Goal: Transaction & Acquisition: Subscribe to service/newsletter

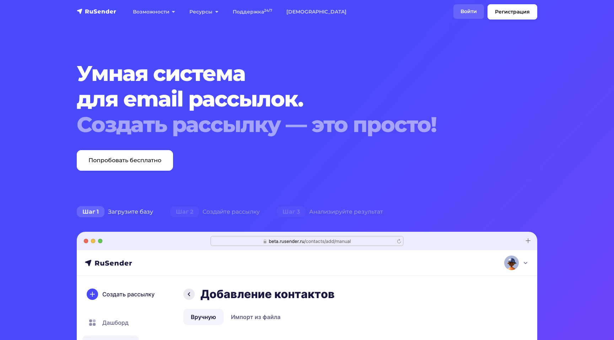
click at [473, 5] on link "Войти" at bounding box center [468, 11] width 31 height 15
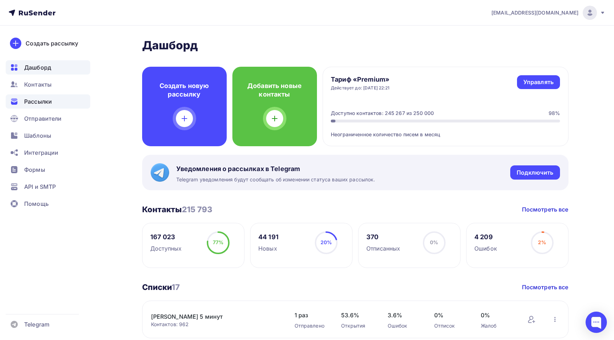
click at [46, 98] on span "Рассылки" at bounding box center [38, 101] width 28 height 9
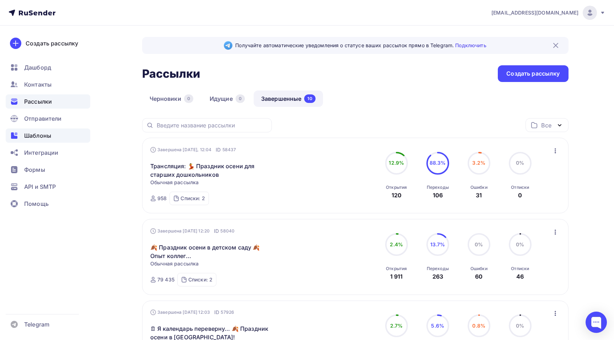
click at [44, 135] on span "Шаблоны" at bounding box center [37, 135] width 27 height 9
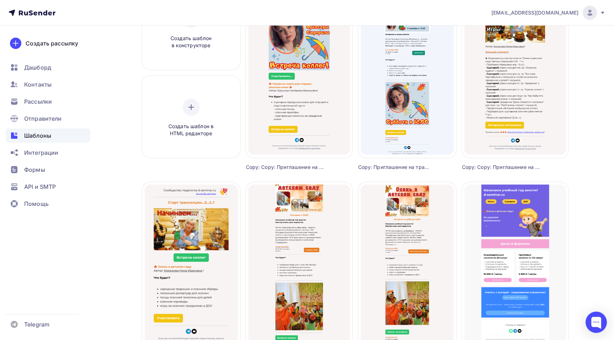
scroll to position [44, 0]
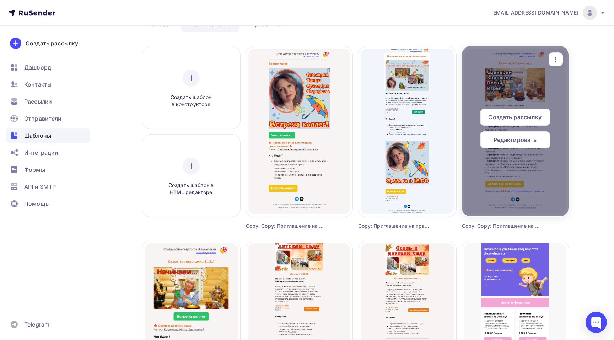
click at [557, 60] on icon "button" at bounding box center [555, 59] width 9 height 9
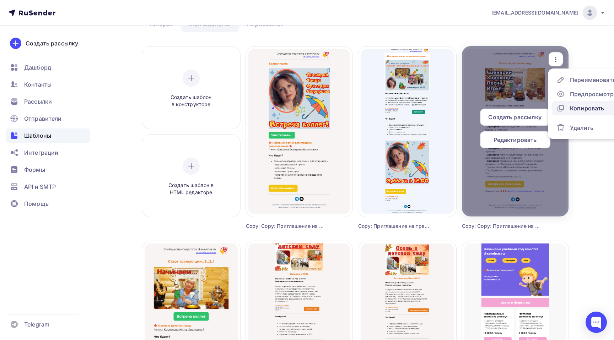
click at [580, 110] on div "Копировать" at bounding box center [587, 108] width 34 height 9
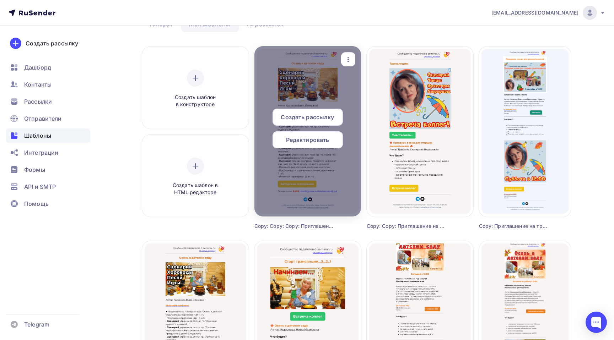
click at [306, 143] on span "Редактировать" at bounding box center [307, 140] width 43 height 9
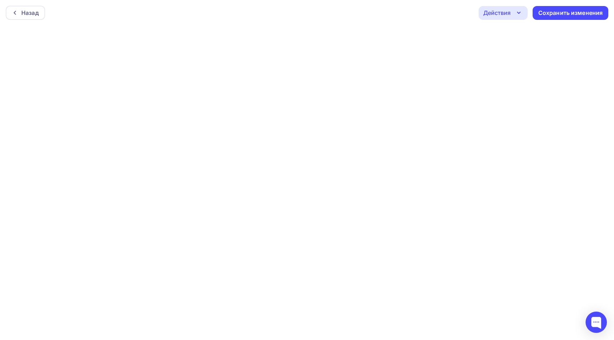
scroll to position [2, 0]
click at [519, 9] on icon "button" at bounding box center [518, 11] width 9 height 9
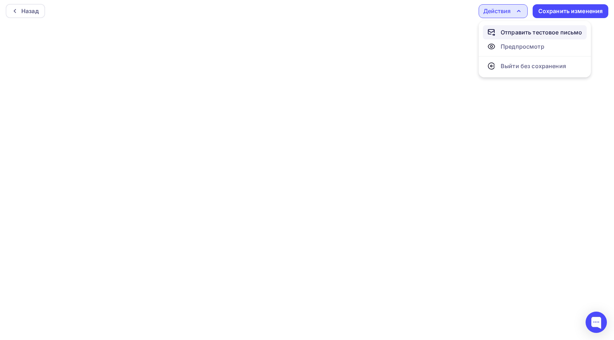
click at [514, 33] on div "Отправить тестовое письмо" at bounding box center [541, 32] width 82 height 9
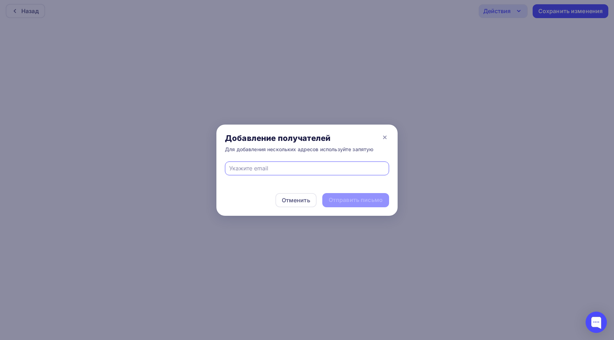
click at [294, 165] on input "text" at bounding box center [307, 168] width 156 height 9
type input "ф"
type input "ass12Serg@yandex.ru"
click at [351, 198] on div "Отправить письмо" at bounding box center [356, 200] width 54 height 8
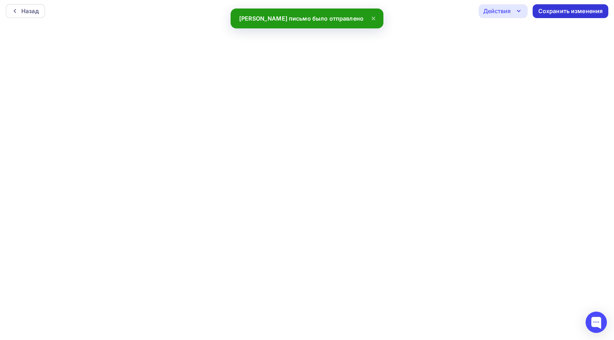
click at [570, 8] on div "Сохранить изменения" at bounding box center [570, 11] width 65 height 8
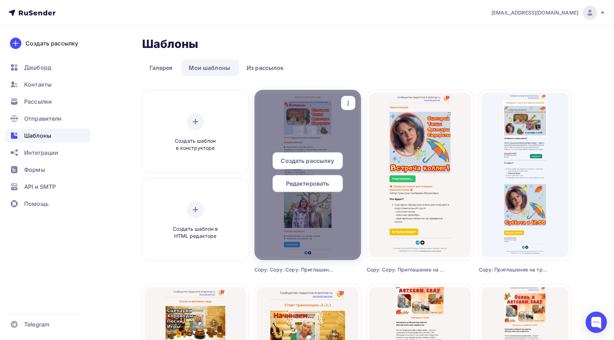
click at [319, 185] on span "Редактировать" at bounding box center [307, 183] width 43 height 9
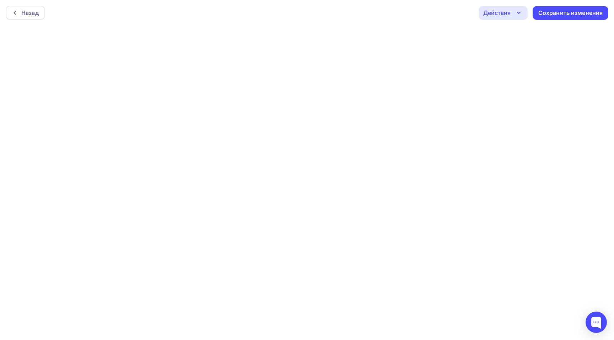
scroll to position [2, 0]
click at [580, 7] on div "Сохранить изменения" at bounding box center [570, 11] width 65 height 8
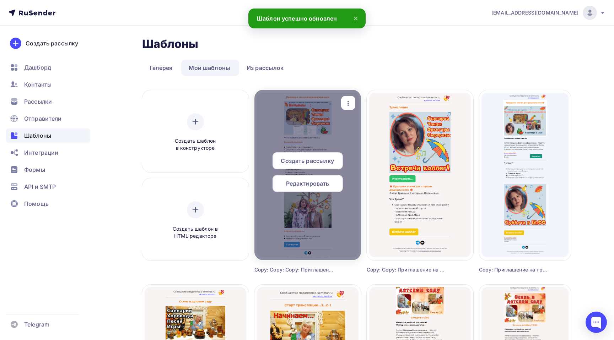
click at [328, 161] on span "Создать рассылку" at bounding box center [307, 161] width 53 height 9
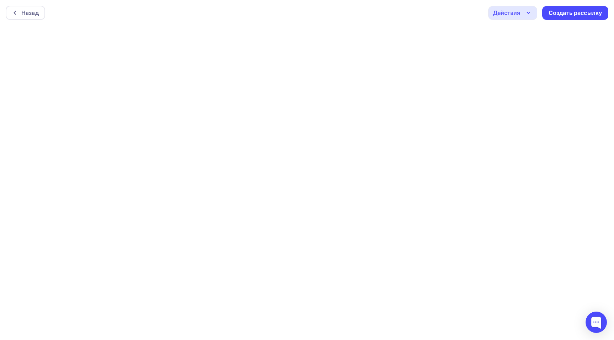
click at [520, 16] on div "Действия" at bounding box center [512, 13] width 49 height 14
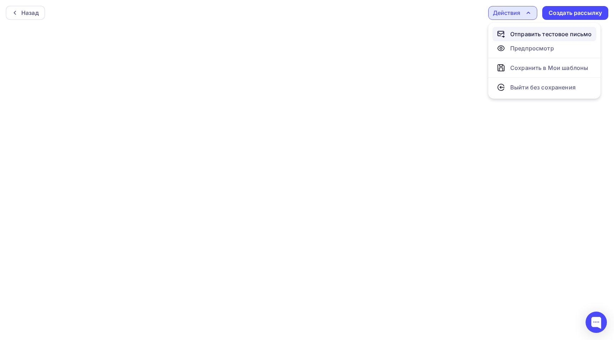
click at [537, 27] on link "Отправить тестовое письмо" at bounding box center [544, 34] width 104 height 14
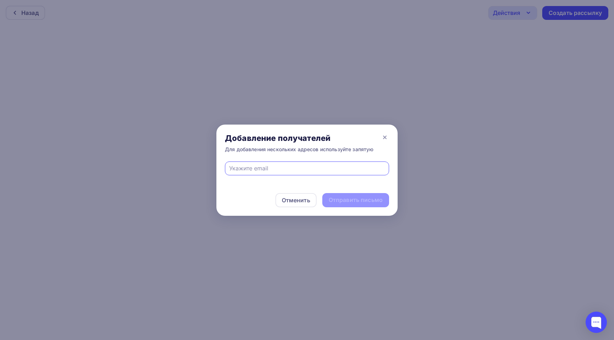
click at [312, 166] on input "text" at bounding box center [307, 168] width 156 height 9
type input "ass12Serg@yandex.ru"
click at [342, 196] on div "Отправить письмо" at bounding box center [356, 200] width 54 height 8
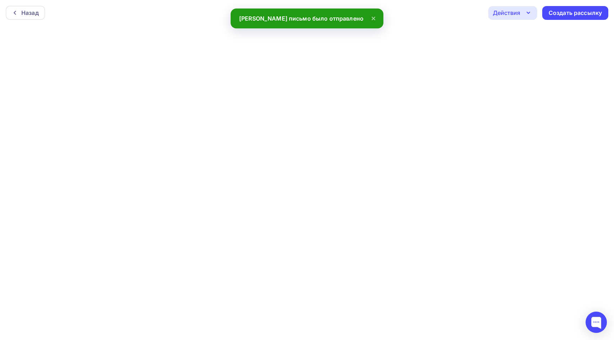
click at [530, 10] on icon "button" at bounding box center [528, 13] width 9 height 9
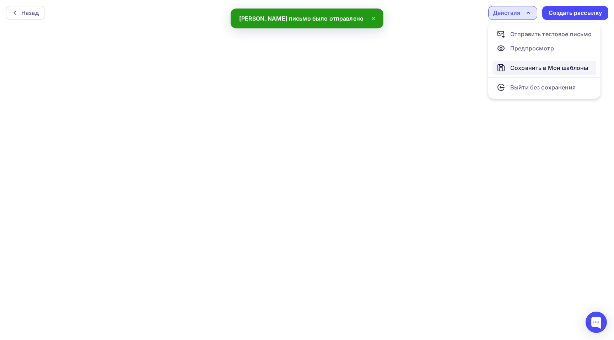
click at [536, 66] on div "Сохранить в Мои шаблоны" at bounding box center [549, 68] width 78 height 9
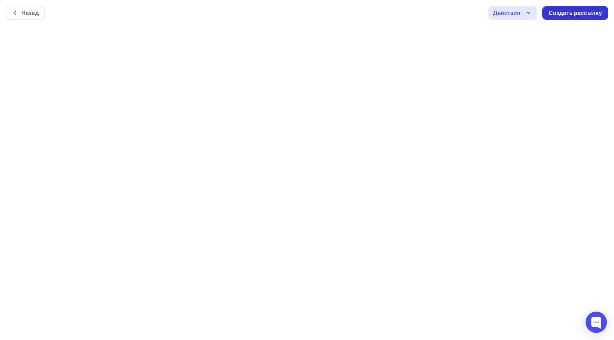
click at [563, 16] on div "Создать рассылку" at bounding box center [574, 13] width 53 height 8
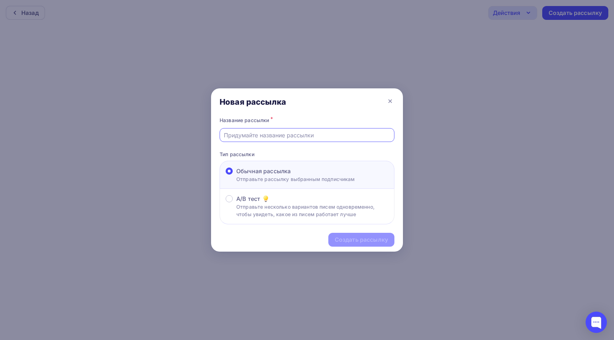
click at [274, 134] on input "text" at bounding box center [307, 135] width 167 height 9
paste input "Праздник осени для старших дошкольников. Авторские сценарии"
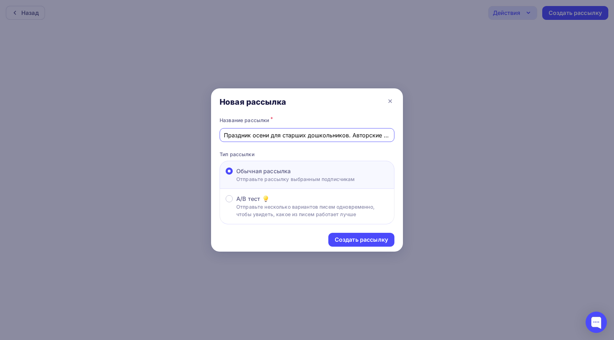
scroll to position [0, 19]
click at [271, 136] on input "Праздник осени для старших дошкольников. Авторские сценарии" at bounding box center [307, 135] width 167 height 9
click at [348, 135] on input "Праздник осени для дошкольников. Авторские сценарии" at bounding box center [307, 135] width 167 height 9
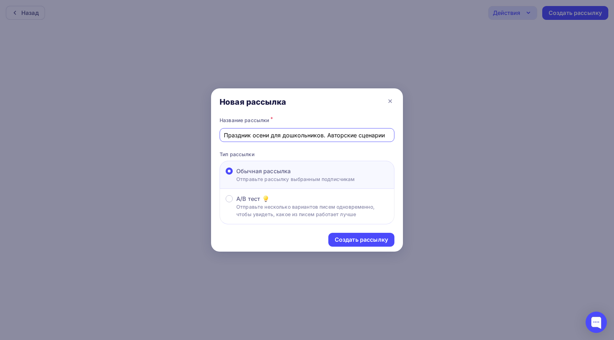
click at [348, 135] on input "Праздник осени для дошкольников. Авторские сценарии" at bounding box center [307, 135] width 167 height 9
click at [335, 135] on input "Праздник осени для дошкольников. Cценарии" at bounding box center [307, 135] width 167 height 9
paste input "танцы 🍁 осенние оркестры 🍁 сюрпризные моменты"
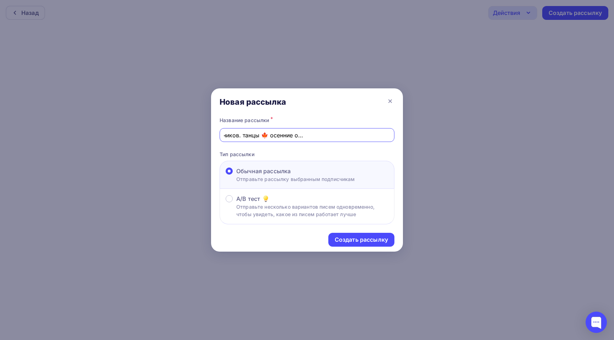
click at [357, 136] on input "Праздник осени для дошкольников. танцы 🍁 осенние оркестры 🍁 сюрпризные моменты" at bounding box center [307, 135] width 167 height 9
drag, startPoint x: 334, startPoint y: 135, endPoint x: 319, endPoint y: 135, distance: 15.3
click at [319, 135] on input "Праздник осени для дошкольников. танцы 🍁 осенние оркестры 🍁 Моменты" at bounding box center [307, 135] width 167 height 9
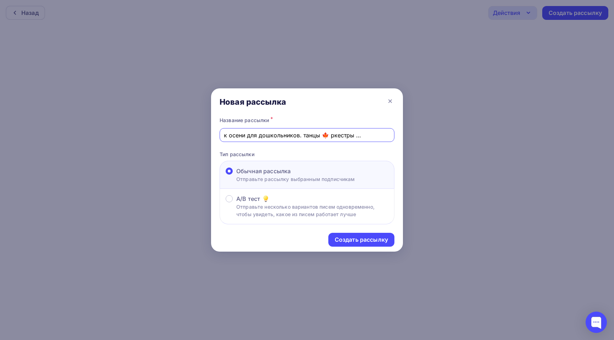
scroll to position [0, 20]
click at [367, 135] on input "Праздник осени для дошкольников. танцы 🍁 Оркестры 🍁 Моменты" at bounding box center [307, 135] width 167 height 9
click at [336, 134] on input "Праздник осени для дошкольников. танцы 🍁 Оркестры. Моменты" at bounding box center [307, 135] width 167 height 9
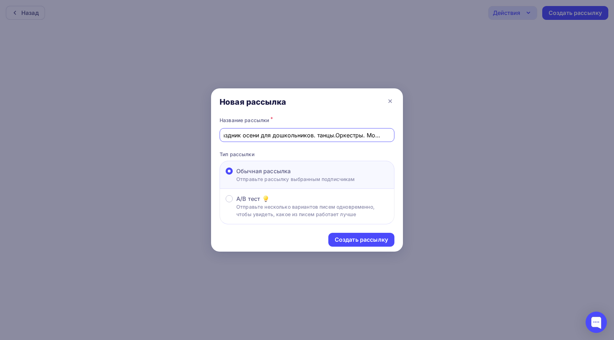
click at [318, 134] on input "Праздник осени для дошкольников. танцы.Оркестры. Моменты" at bounding box center [307, 135] width 167 height 9
click at [224, 134] on input "Праздник осени для дошкольников. Танцы.Оркестры. Моменты" at bounding box center [307, 135] width 167 height 9
paste input "🍁"
click at [336, 138] on input "🍁 Праздник осени для дошкольников. Танцы.Оркестры. Моменты" at bounding box center [307, 135] width 167 height 9
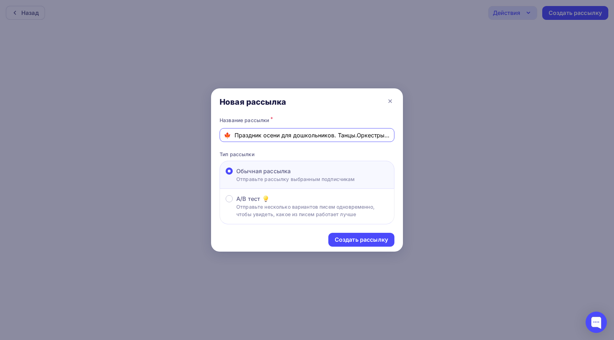
paste input "🍁"
click at [302, 134] on input "🍁 Праздник осени для дошкольников. 🍁 Сценарии. Танцы.Оркестры. Моменты" at bounding box center [307, 135] width 167 height 9
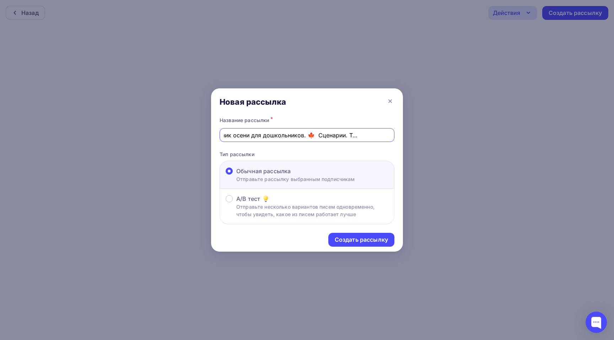
click at [302, 134] on input "🍁 Праздник осени для дошкольников. 🍁 Сценарии. Танцы.Оркестры. Моменты" at bounding box center [307, 135] width 167 height 9
type input "🍁 Праздник осени для дошкольников. 🍁 Сценарии. Танцы.Оркестры. Моменты"
click at [374, 242] on div "Создать рассылку" at bounding box center [361, 240] width 53 height 8
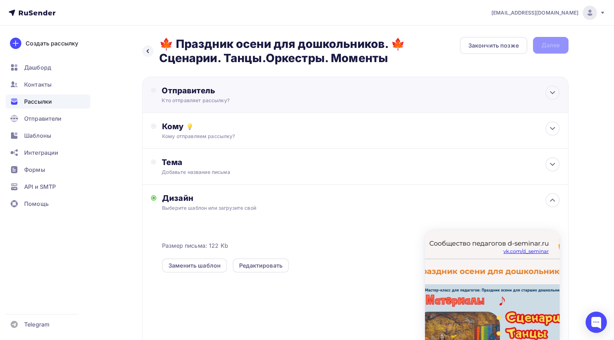
click at [217, 94] on div "Отправитель" at bounding box center [239, 91] width 154 height 10
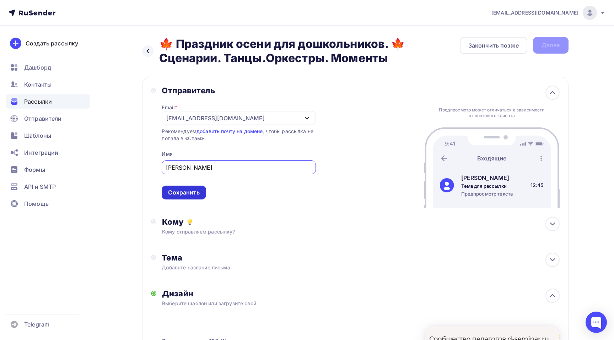
type input "Маргарита Чернавцева"
click at [183, 194] on div "Сохранить" at bounding box center [183, 193] width 31 height 8
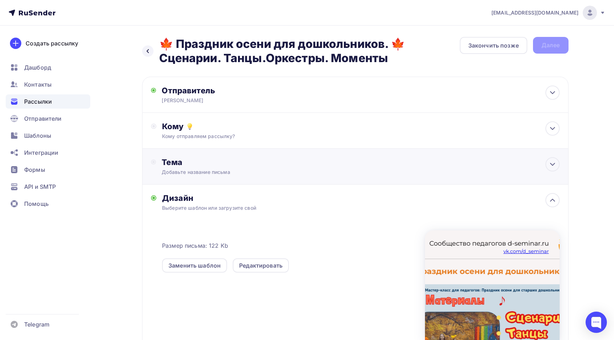
click at [228, 174] on div "Добавьте название письма" at bounding box center [225, 172] width 126 height 7
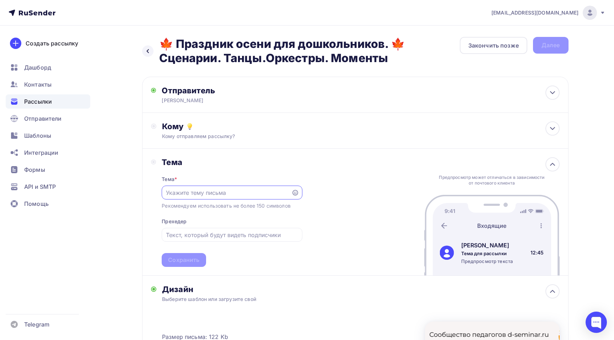
click at [212, 194] on input "text" at bounding box center [226, 193] width 121 height 9
paste input "🍁 Праздник осени для дошкольников. 🍁 Сценарии. Танцы.Оркестры. Моменты"
click at [181, 192] on input "🍁 Праздник осени для дошкольников. 🍁 Сценарии. Танцы.Оркестры. Моменты" at bounding box center [226, 193] width 121 height 9
drag, startPoint x: 172, startPoint y: 193, endPoint x: 290, endPoint y: 197, distance: 118.4
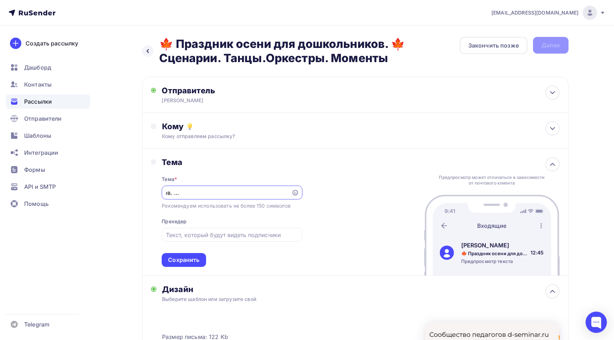
click at [290, 197] on div "🍁 Праздник осени для дошкольников. 🍁 Сценарии. Танцы.Оркестры. Моменты" at bounding box center [232, 193] width 140 height 14
type input "🍁 Праздник осени для дошкольников. 🍁 Сценарии. Танцы.Оркестры. Моменты"
click at [201, 234] on input "text" at bounding box center [232, 235] width 132 height 9
paste input "🍁 Сценарии. Танцы.Оркестры. Моменты"
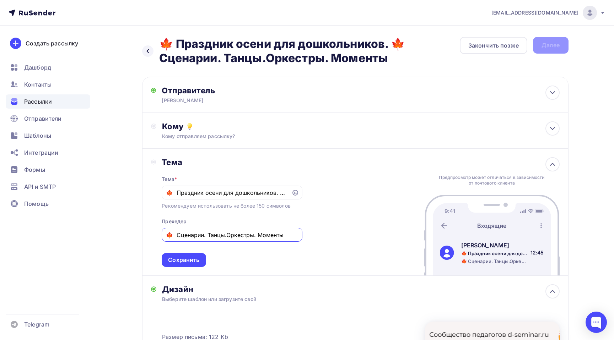
click at [224, 233] on input "🍁 Сценарии. Танцы.Оркестры. Моменты" at bounding box center [232, 235] width 132 height 9
click at [205, 238] on input "🍁 Сценарии. Танцы. Оркестры. Моменты" at bounding box center [232, 235] width 132 height 9
type input "🍁 Сценарии. Танцы. Оркестры. Моменты"
click at [276, 191] on input "🍁 Праздник осени для дошкольников. 🍁 Сценарии. Танцы.Оркестры. Моменты" at bounding box center [226, 193] width 121 height 9
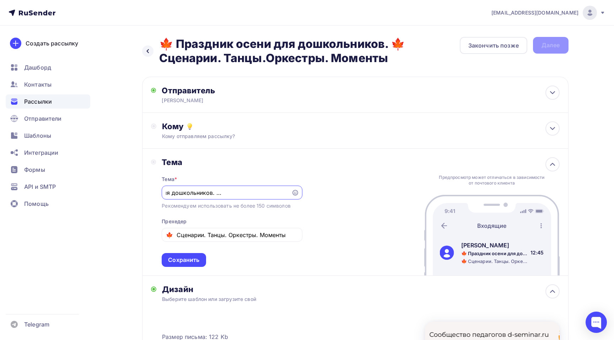
type input "🍁 Праздник осени для дошкольников. 🍁 Сценарии. Танцы. Оркестры. Моменты"
click at [397, 186] on div "Тема Тема * 🍁 Праздник осени для дошкольников. 🍁 Сценарии. Танцы. Оркестры. Мом…" at bounding box center [355, 212] width 426 height 127
click at [287, 134] on div "Кому отправляем рассылку?" at bounding box center [341, 136] width 358 height 7
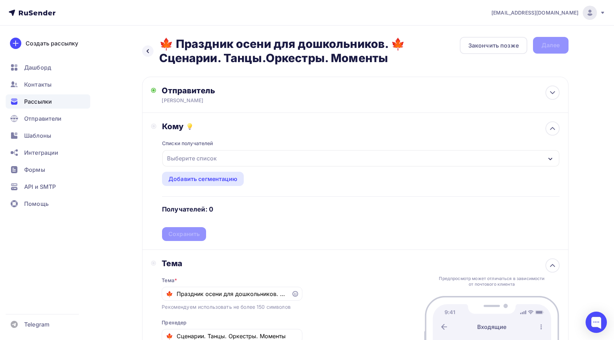
scroll to position [96, 0]
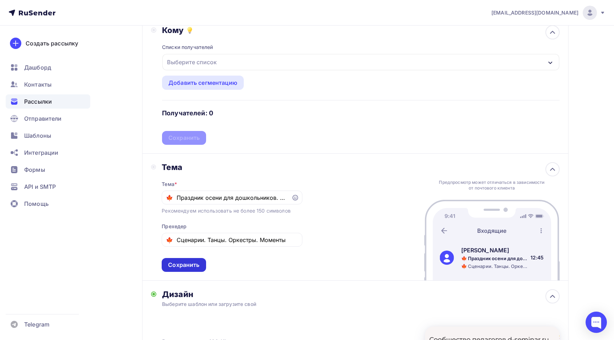
click at [195, 268] on div "Сохранить" at bounding box center [183, 265] width 31 height 8
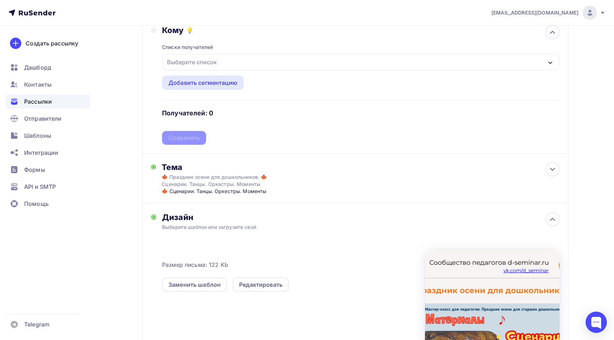
click at [213, 65] on div "Выберите список" at bounding box center [191, 62] width 55 height 13
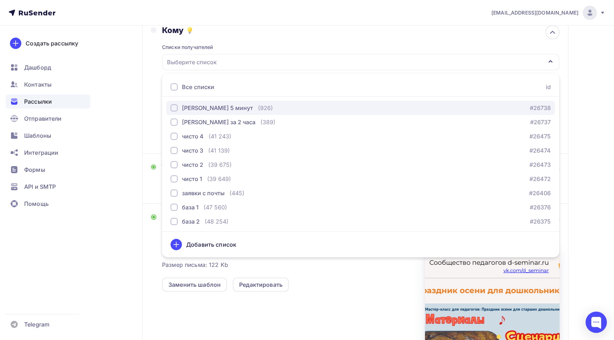
click at [198, 105] on div "гришина 5 минут" at bounding box center [217, 108] width 71 height 9
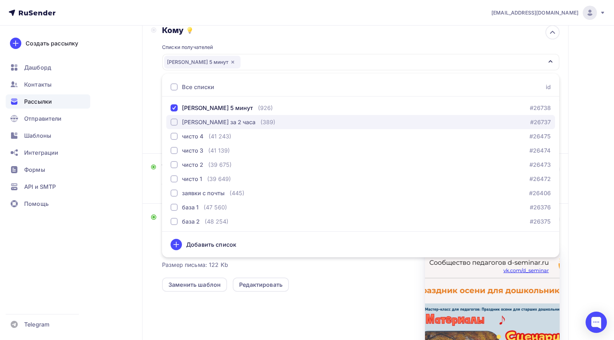
click at [189, 120] on div "Гришина за 2 часа" at bounding box center [219, 122] width 74 height 9
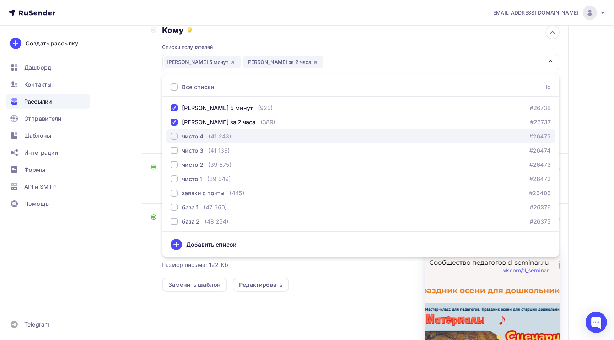
click at [201, 140] on div "чисто 4" at bounding box center [193, 136] width 22 height 9
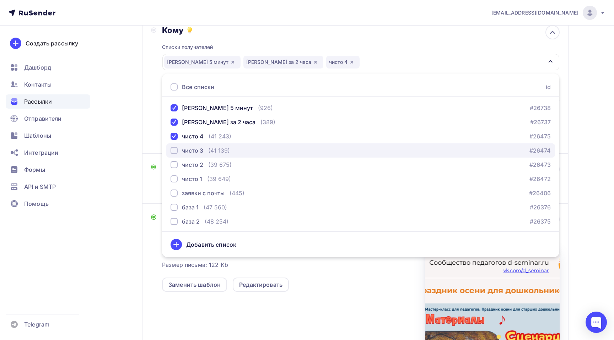
click at [188, 154] on div "чисто 3" at bounding box center [192, 150] width 21 height 9
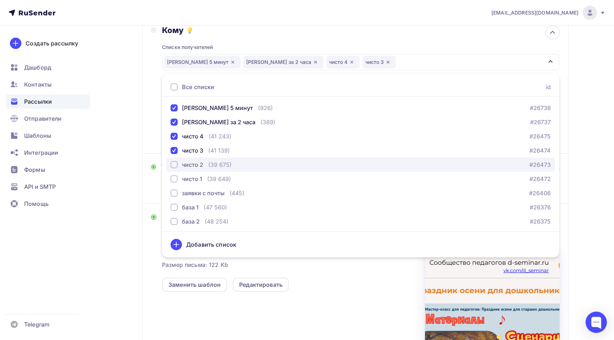
click at [185, 164] on div "чисто 2" at bounding box center [192, 165] width 21 height 9
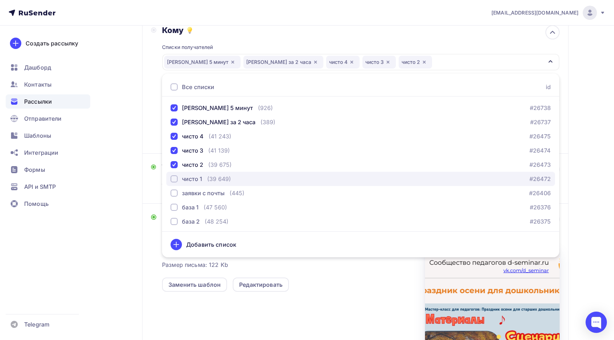
click at [185, 178] on div "чисто 1" at bounding box center [192, 179] width 20 height 9
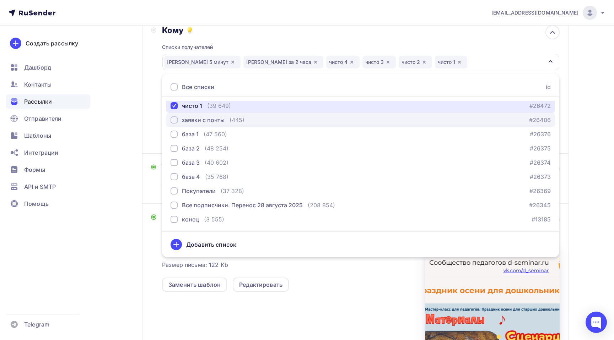
scroll to position [74, 0]
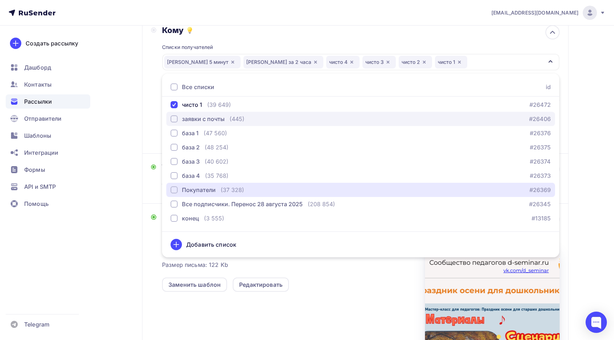
click at [201, 190] on div "Покупатели" at bounding box center [199, 190] width 34 height 9
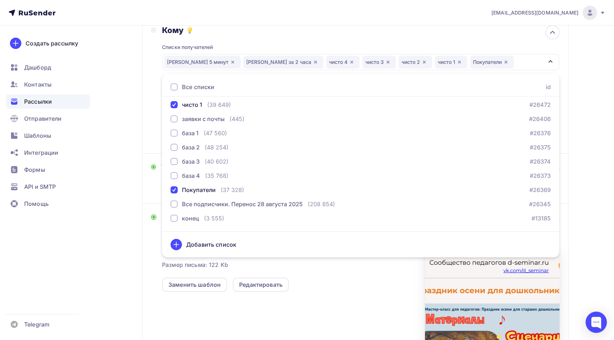
click at [587, 124] on div "Назад 🍁 Праздник осени для дошкольников. 🍁 Сценарии. Танцы.Оркестры. Моменты 🍁 …" at bounding box center [307, 185] width 582 height 513
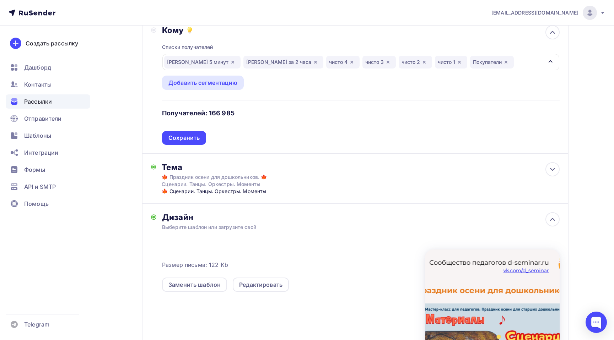
click at [492, 62] on div "гришина 5 минут Гришина за 2 часа чисто 4 чисто 3 чисто 2 чисто 1 Покупатели" at bounding box center [360, 62] width 396 height 16
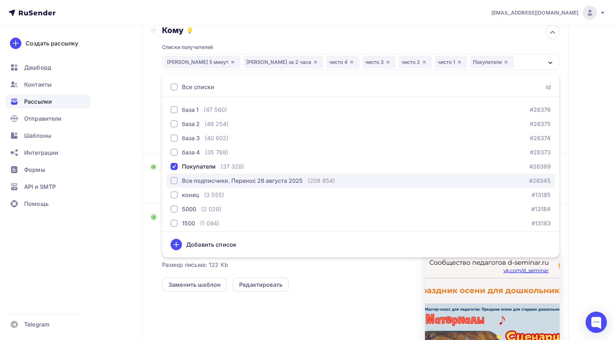
scroll to position [115, 0]
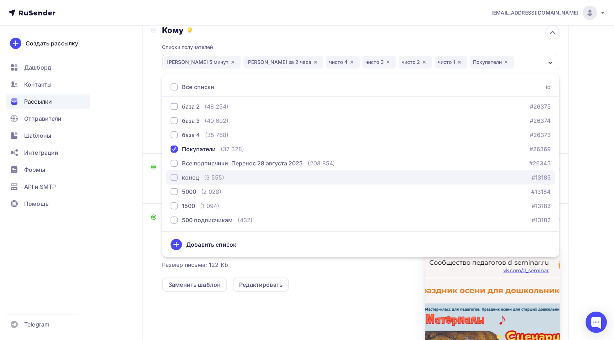
click at [173, 177] on div "button" at bounding box center [173, 177] width 7 height 7
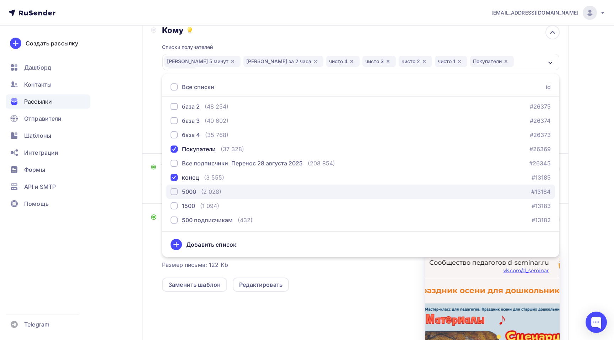
click at [173, 190] on div "button" at bounding box center [173, 191] width 7 height 7
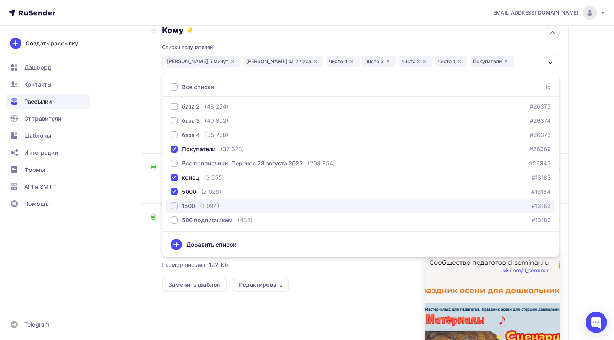
click at [175, 206] on div "button" at bounding box center [173, 205] width 7 height 7
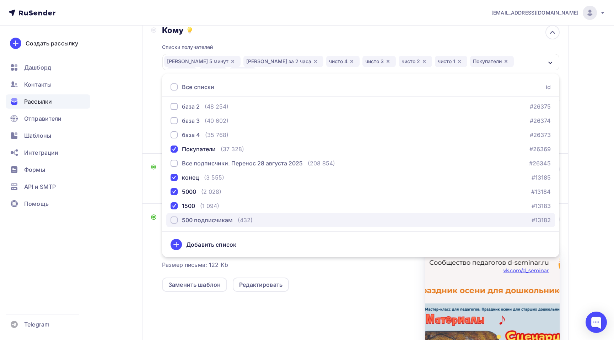
click at [175, 222] on div "button" at bounding box center [173, 220] width 7 height 7
click at [586, 131] on div "Назад 🍁 Праздник осени для дошкольников. 🍁 Сценарии. Танцы.Оркестры. Моменты 🍁 …" at bounding box center [307, 185] width 582 height 513
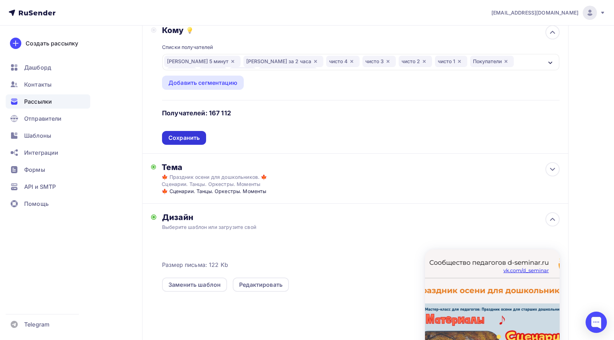
click at [187, 138] on div "Сохранить" at bounding box center [183, 138] width 31 height 8
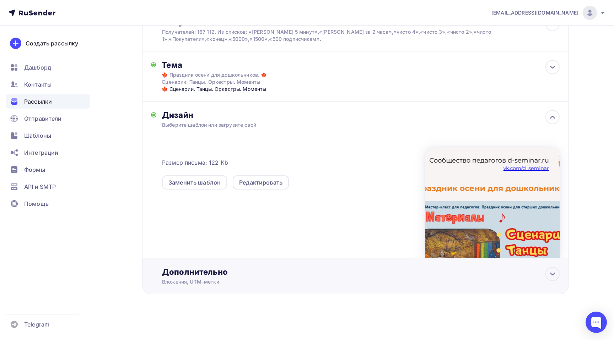
click at [245, 282] on div "Вложения, UTM–метки" at bounding box center [341, 281] width 358 height 7
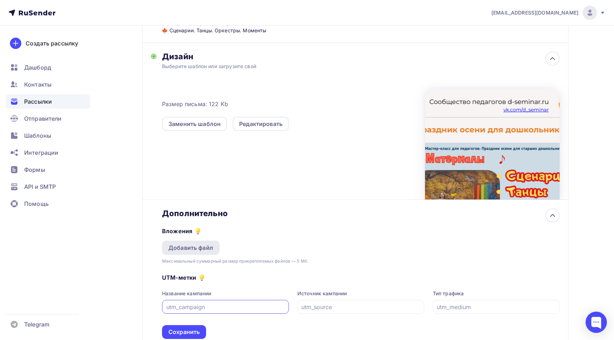
scroll to position [166, 0]
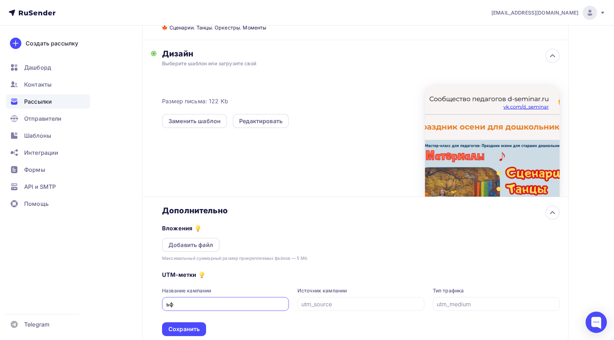
type input "ь"
type input "mail"
click at [325, 311] on div at bounding box center [360, 304] width 127 height 14
click at [331, 316] on div "UTM-метки Название кампании mail Источник кампании Тип трафика Сохранить" at bounding box center [360, 299] width 397 height 74
click at [332, 305] on input "text" at bounding box center [360, 304] width 119 height 9
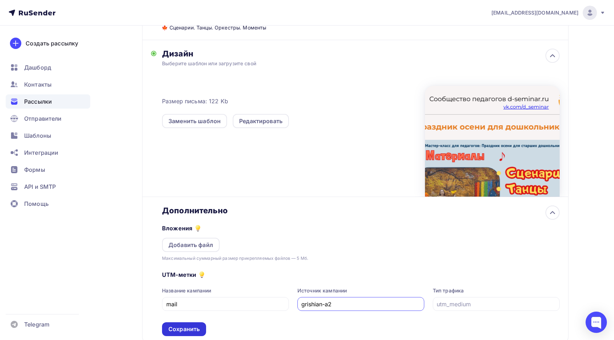
type input "grishian-a2"
click at [190, 328] on div "Сохранить" at bounding box center [183, 329] width 31 height 8
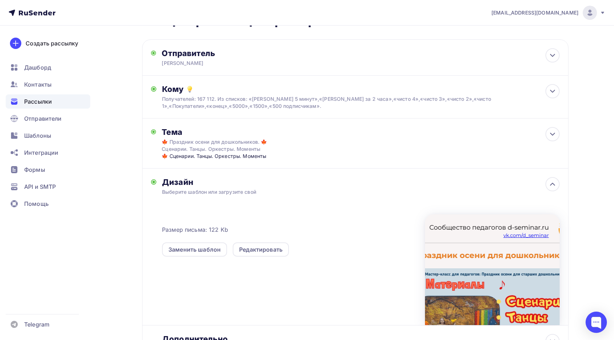
scroll to position [0, 0]
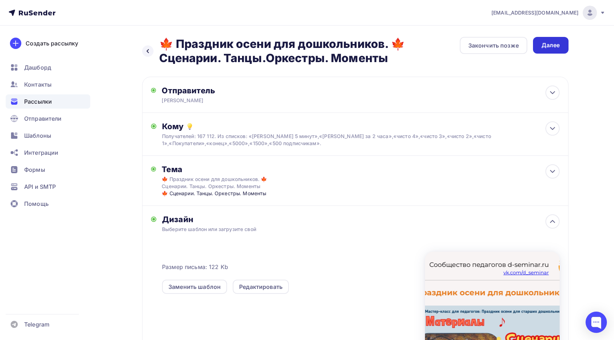
click at [558, 43] on div "Далее" at bounding box center [550, 45] width 18 height 8
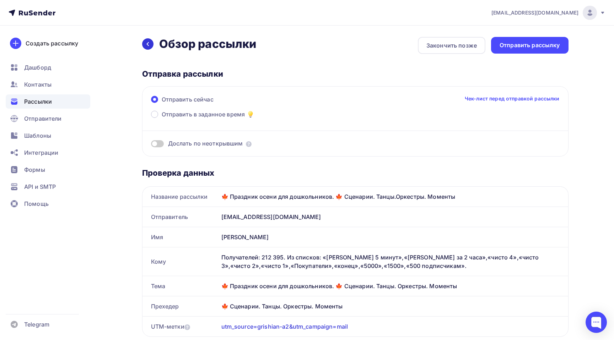
click at [152, 43] on div at bounding box center [147, 43] width 11 height 11
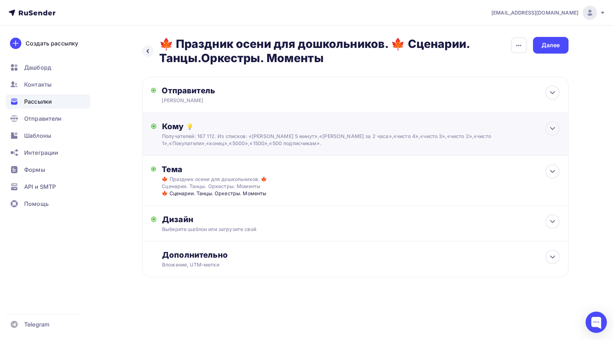
click at [397, 127] on div "Кому" at bounding box center [360, 126] width 397 height 10
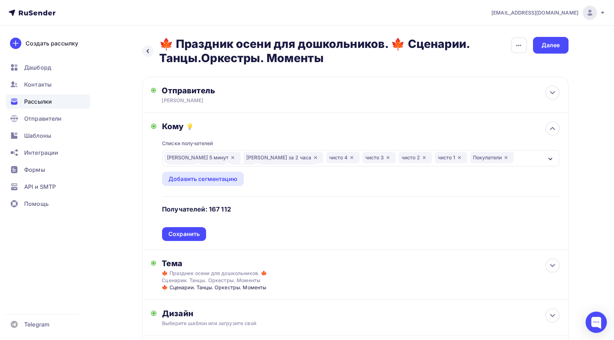
click at [543, 162] on div "гришина 5 минут Гришина за 2 часа чисто 4 чисто 3 чисто 2 чисто 1 Покупатели ко…" at bounding box center [360, 158] width 396 height 16
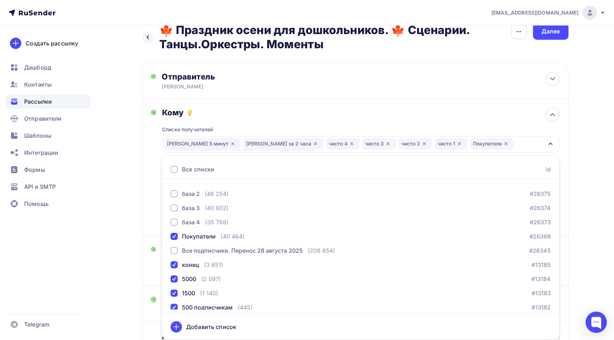
scroll to position [115, 0]
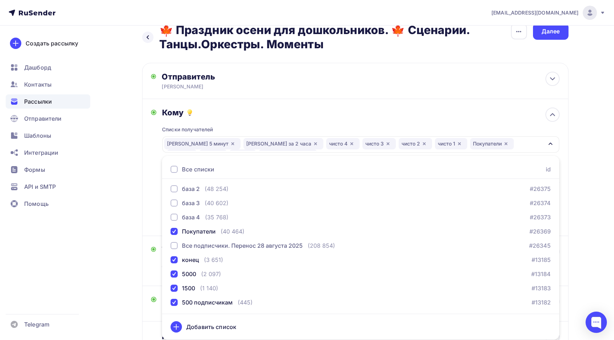
click at [599, 196] on div "margo@d-seminar.ru Аккаунт Тарифы Выйти Создать рассылку Дашборд Контакты Рассы…" at bounding box center [307, 194] width 614 height 417
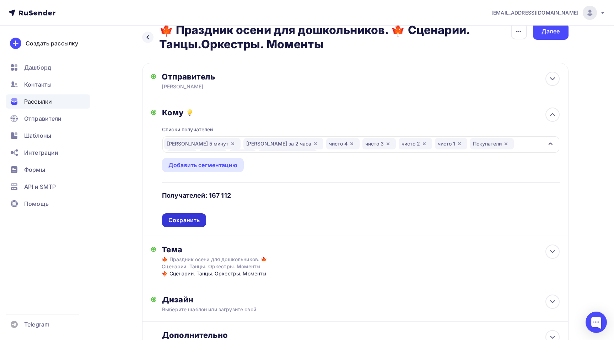
click at [191, 219] on div "Сохранить" at bounding box center [183, 220] width 31 height 8
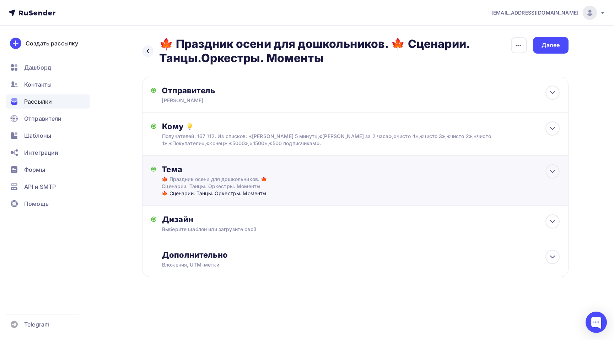
scroll to position [0, 0]
click at [558, 47] on div "Далее" at bounding box center [550, 45] width 18 height 8
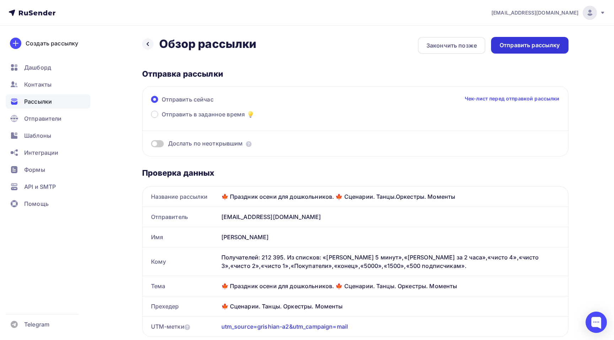
click at [525, 45] on div "Отправить рассылку" at bounding box center [529, 45] width 60 height 8
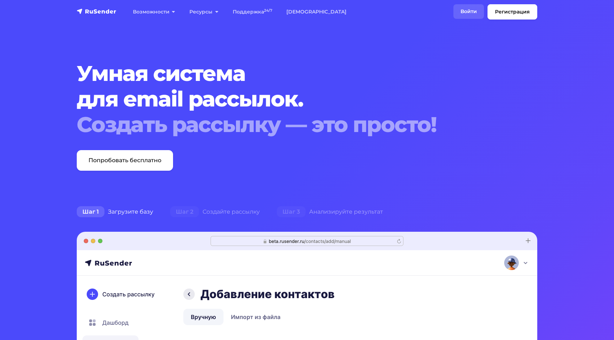
click at [472, 9] on link "Войти" at bounding box center [468, 11] width 31 height 15
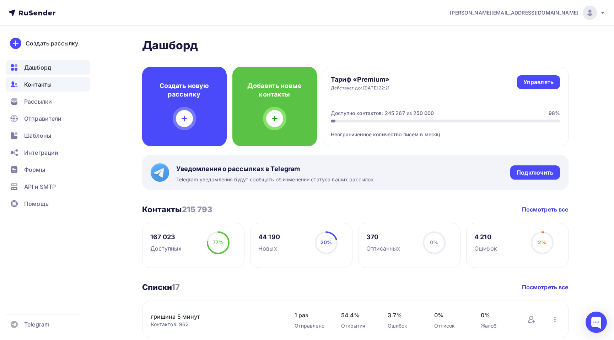
click at [49, 84] on span "Контакты" at bounding box center [37, 84] width 27 height 9
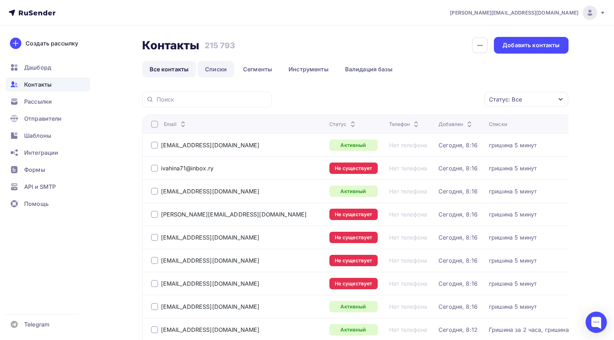
click at [222, 69] on link "Списки" at bounding box center [215, 69] width 37 height 16
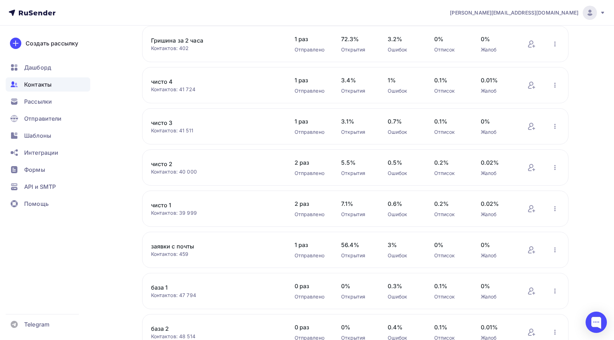
scroll to position [214, 0]
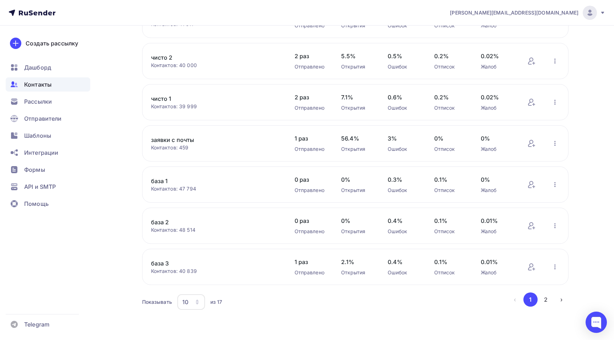
click at [199, 303] on icon "button" at bounding box center [197, 302] width 6 height 6
click at [203, 268] on div "50" at bounding box center [219, 269] width 68 height 9
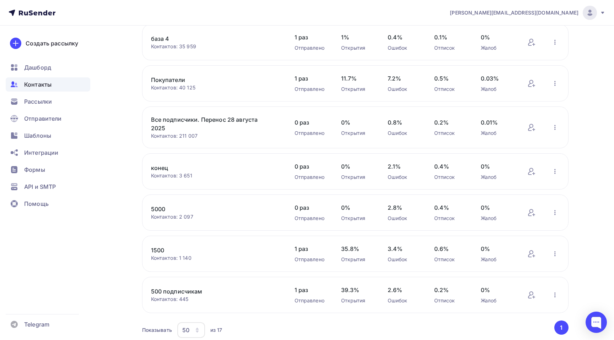
scroll to position [475, 0]
click at [182, 85] on link "Покупатели" at bounding box center [211, 81] width 121 height 9
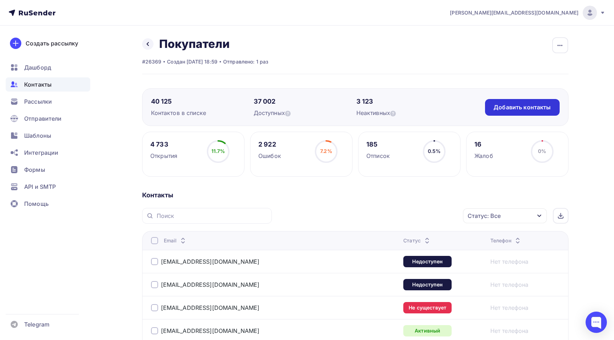
click at [530, 105] on div "Добавить контакты" at bounding box center [521, 107] width 57 height 8
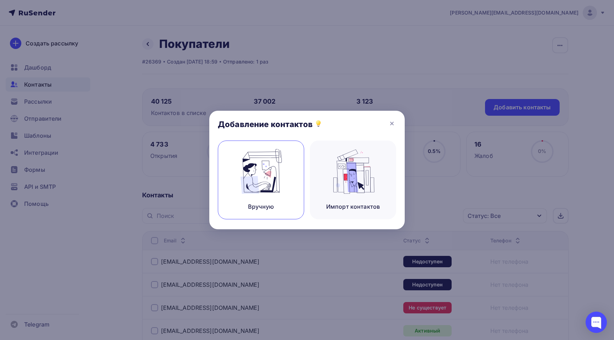
click at [273, 167] on div "Вручную" at bounding box center [261, 180] width 86 height 79
click at [272, 186] on img at bounding box center [261, 171] width 48 height 45
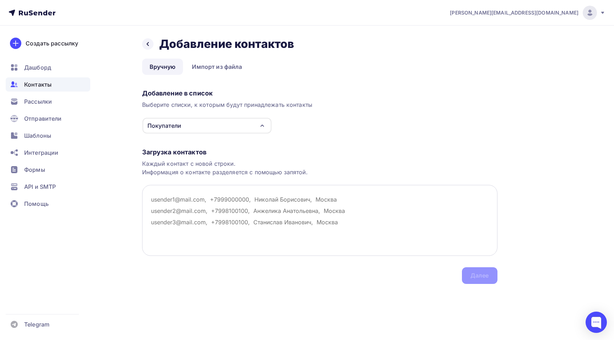
click at [212, 212] on textarea at bounding box center [319, 220] width 355 height 71
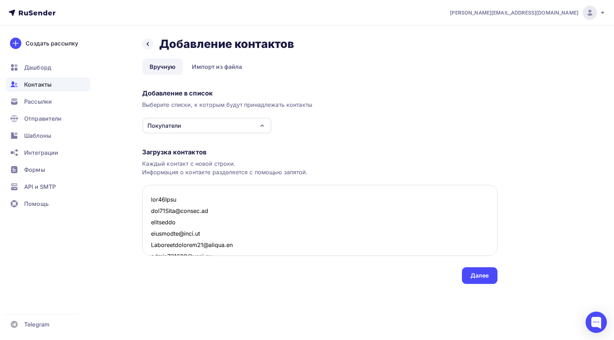
scroll to position [29317, 0]
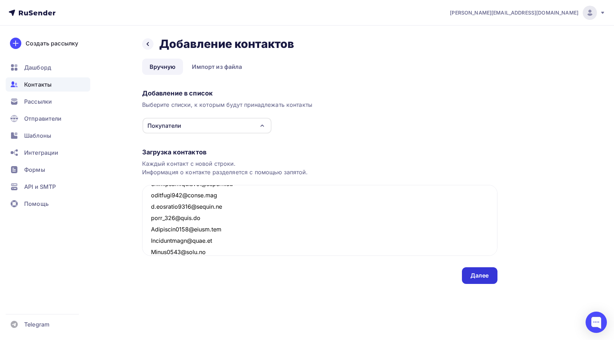
type textarea "ass12Serg ass12Serg@yandex.ru asdsadsad asdsadsad@mail.ru Ludmilabirukova10@yan…"
click at [466, 280] on div "Далее" at bounding box center [480, 275] width 36 height 17
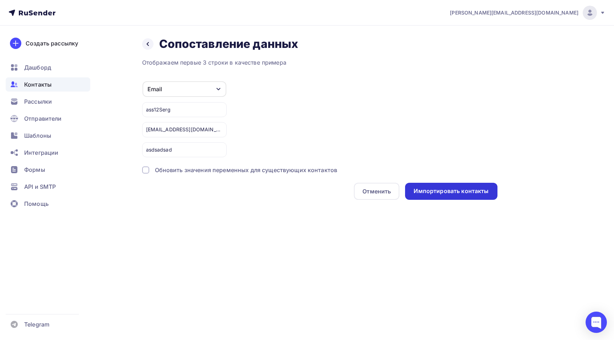
click at [470, 194] on div "Импортировать контакты" at bounding box center [450, 191] width 75 height 8
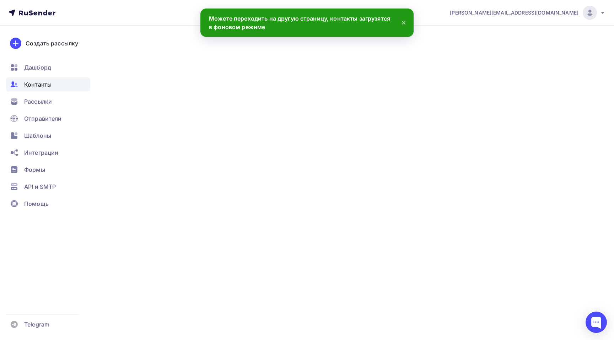
scroll to position [29328, 0]
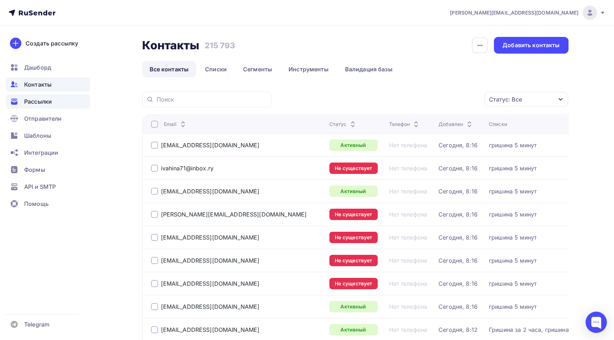
click at [49, 103] on span "Рассылки" at bounding box center [38, 101] width 28 height 9
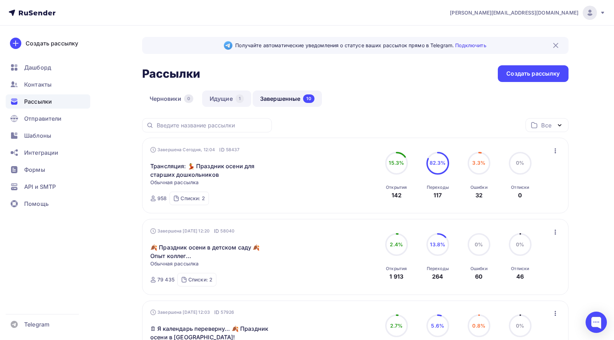
click at [223, 103] on link "Идущие 1" at bounding box center [226, 99] width 49 height 16
